Goal: Task Accomplishment & Management: Manage account settings

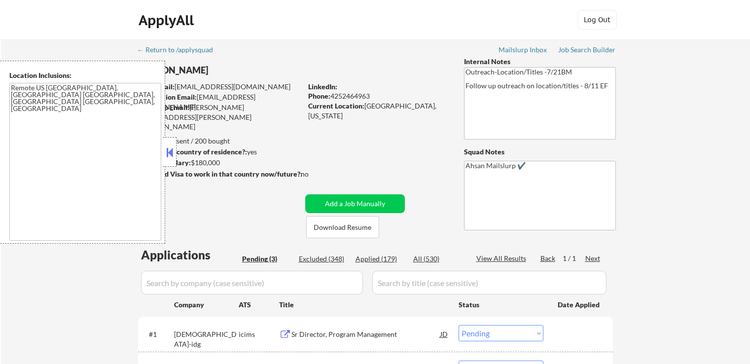
select select ""pending""
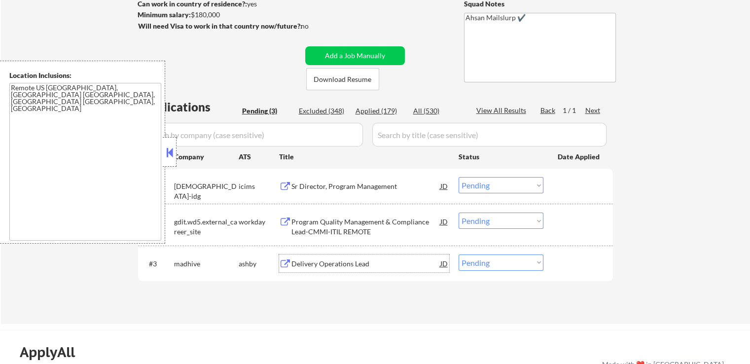
click at [293, 261] on div "Delivery Operations Lead" at bounding box center [365, 264] width 149 height 10
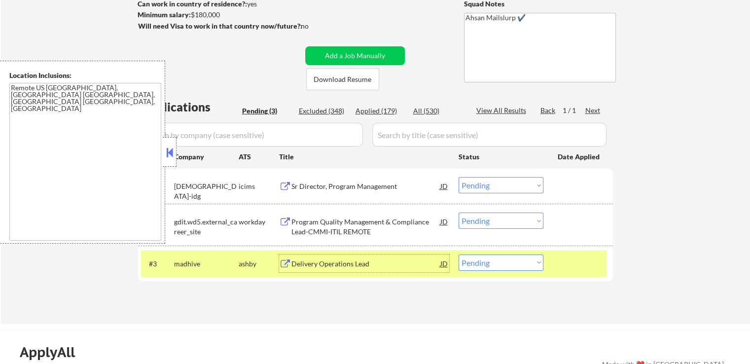
click at [292, 230] on div "Program Quality Management & Compliance Lead-CMMI-ITIL REMOTE" at bounding box center [365, 226] width 149 height 19
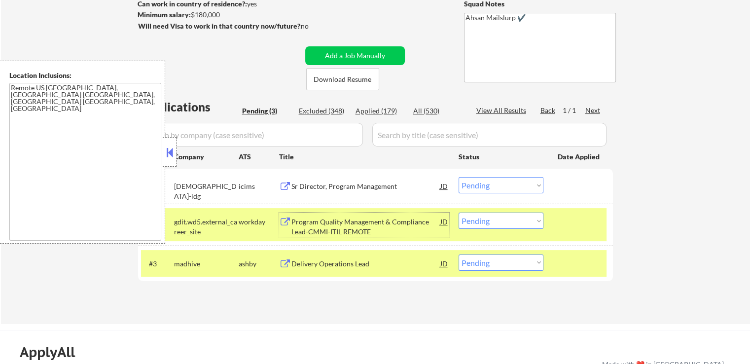
click at [312, 180] on div "Sr Director, Program Management" at bounding box center [365, 186] width 149 height 18
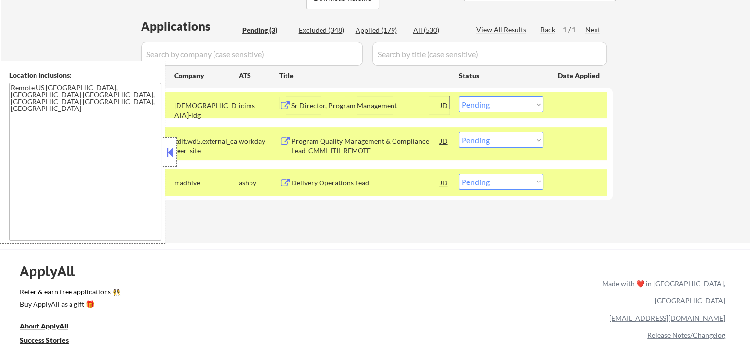
scroll to position [247, 0]
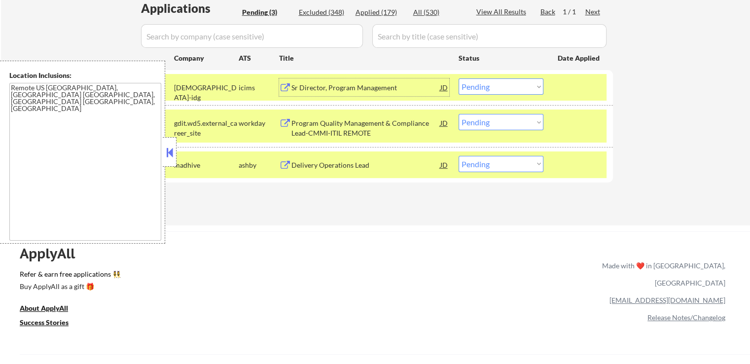
click at [503, 163] on select "Choose an option... Pending Applied Excluded (Questions) Excluded (Expired) Exc…" at bounding box center [501, 164] width 85 height 16
select select ""excluded__salary_""
click at [459, 156] on select "Choose an option... Pending Applied Excluded (Questions) Excluded (Expired) Exc…" at bounding box center [501, 164] width 85 height 16
click at [495, 118] on select "Choose an option... Pending Applied Excluded (Questions) Excluded (Expired) Exc…" at bounding box center [501, 122] width 85 height 16
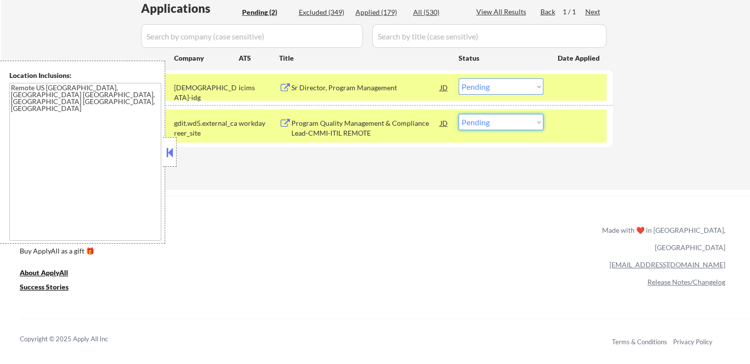
select select ""excluded__expired_""
click at [459, 114] on select "Choose an option... Pending Applied Excluded (Questions) Excluded (Expired) Exc…" at bounding box center [501, 122] width 85 height 16
click at [500, 84] on select "Choose an option... Pending Applied Excluded (Questions) Excluded (Expired) Exc…" at bounding box center [501, 86] width 85 height 16
select select ""excluded__location_""
click at [459, 78] on select "Choose an option... Pending Applied Excluded (Questions) Excluded (Expired) Exc…" at bounding box center [501, 86] width 85 height 16
